Goal: Task Accomplishment & Management: Manage account settings

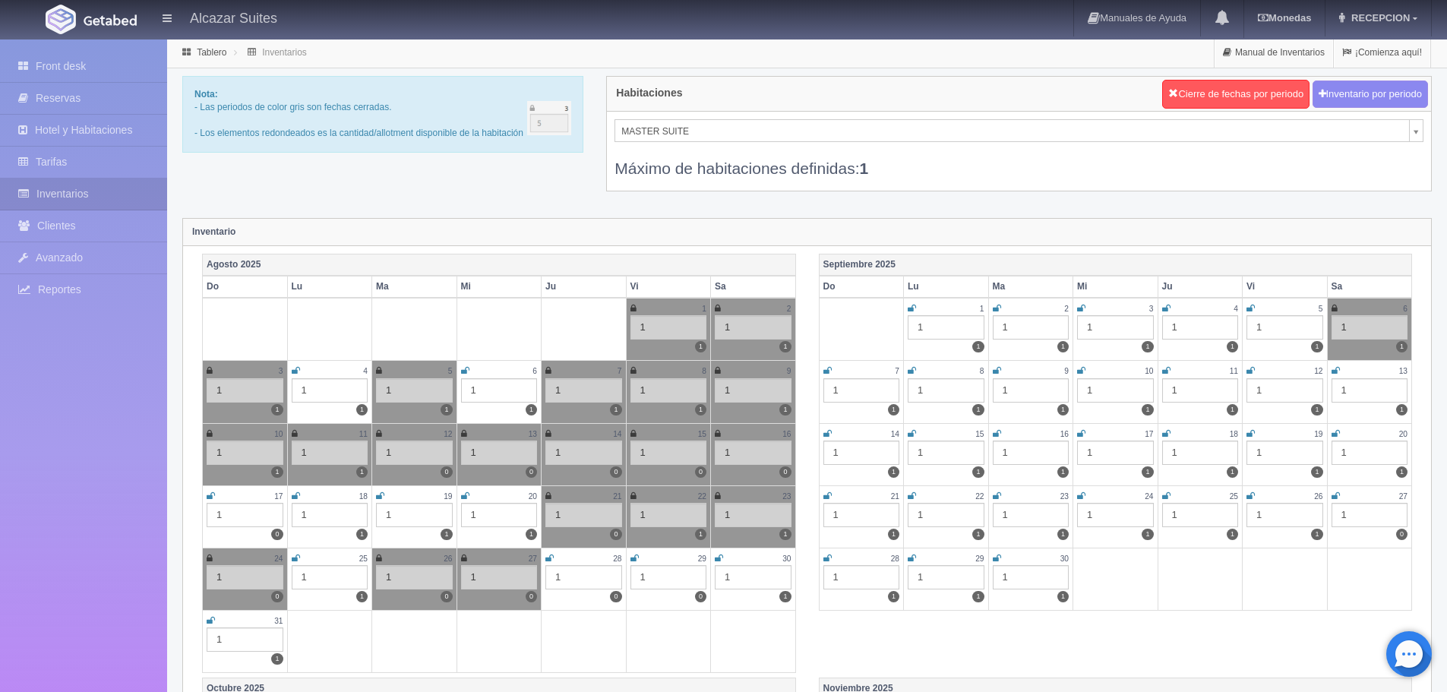
click at [469, 494] on div "20" at bounding box center [499, 496] width 77 height 13
click at [462, 497] on icon at bounding box center [465, 495] width 8 height 9
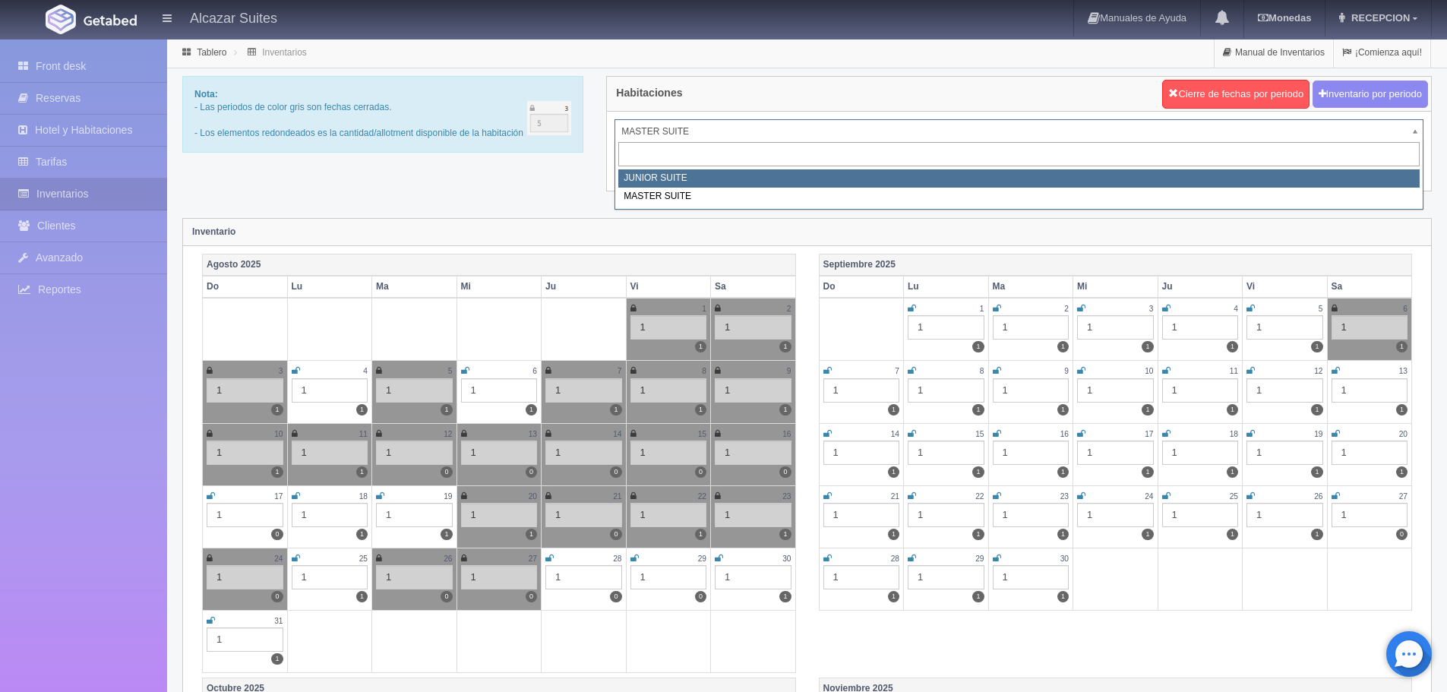
select select "304"
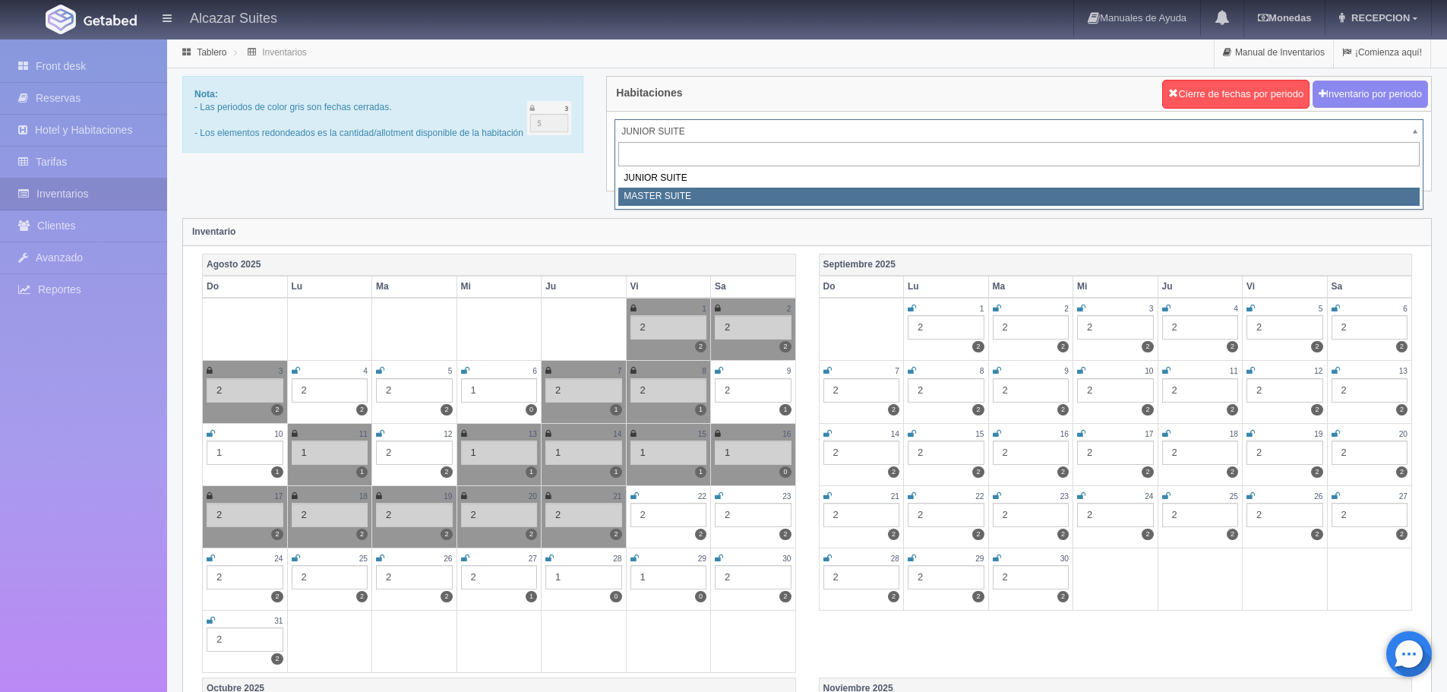
select select "305"
